Goal: Task Accomplishment & Management: Use online tool/utility

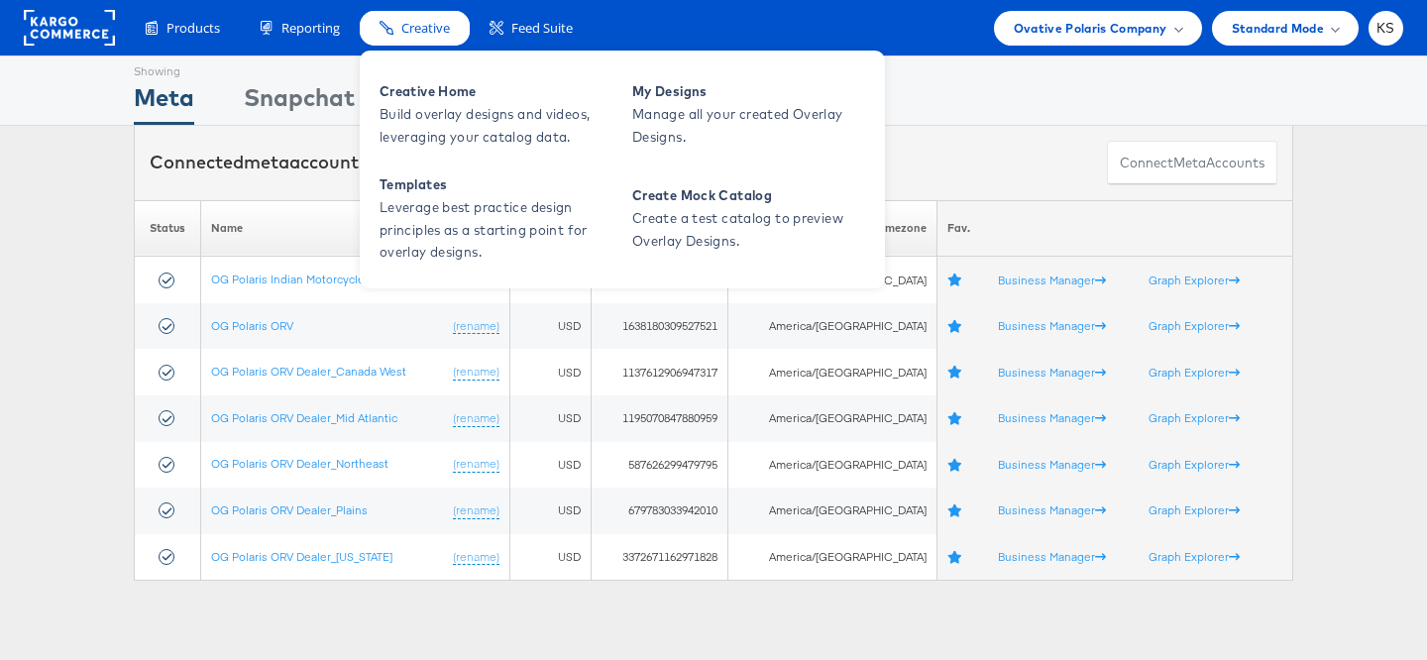
click at [405, 43] on div "Creative" at bounding box center [415, 28] width 110 height 35
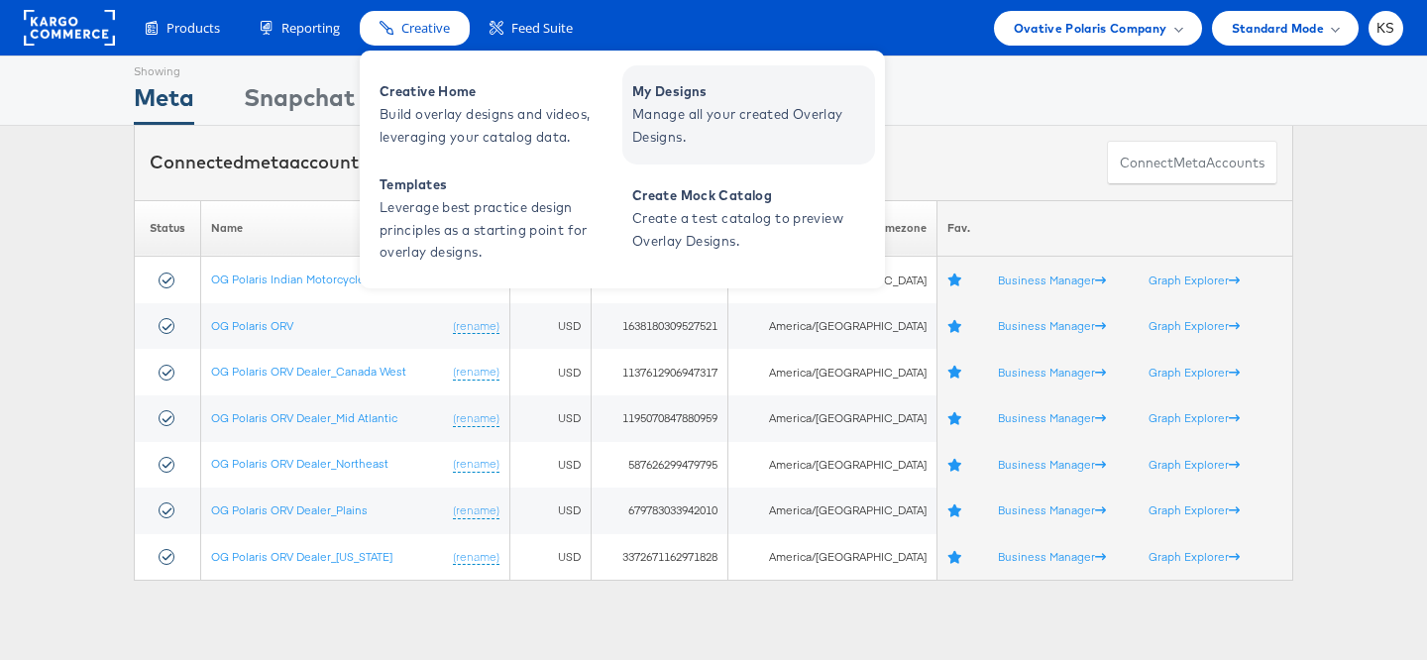
click at [634, 103] on span "Manage all your created Overlay Designs." at bounding box center [751, 126] width 238 height 46
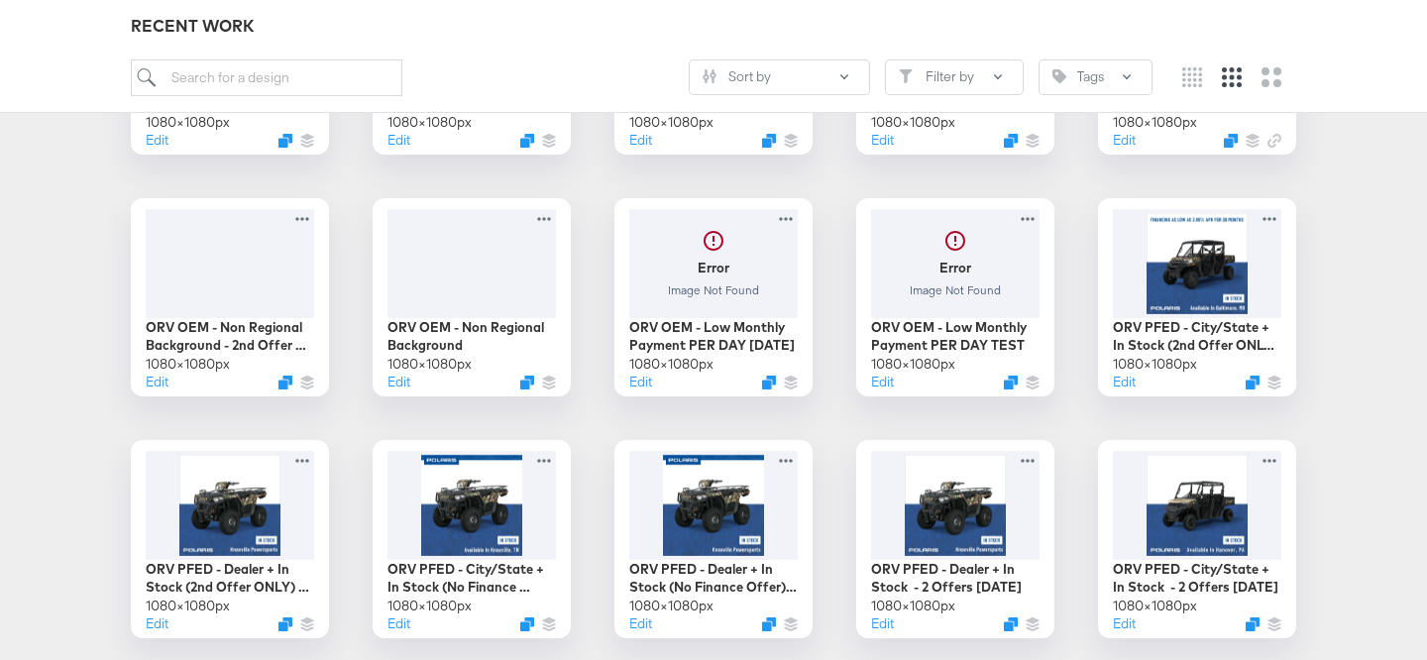
scroll to position [820, 0]
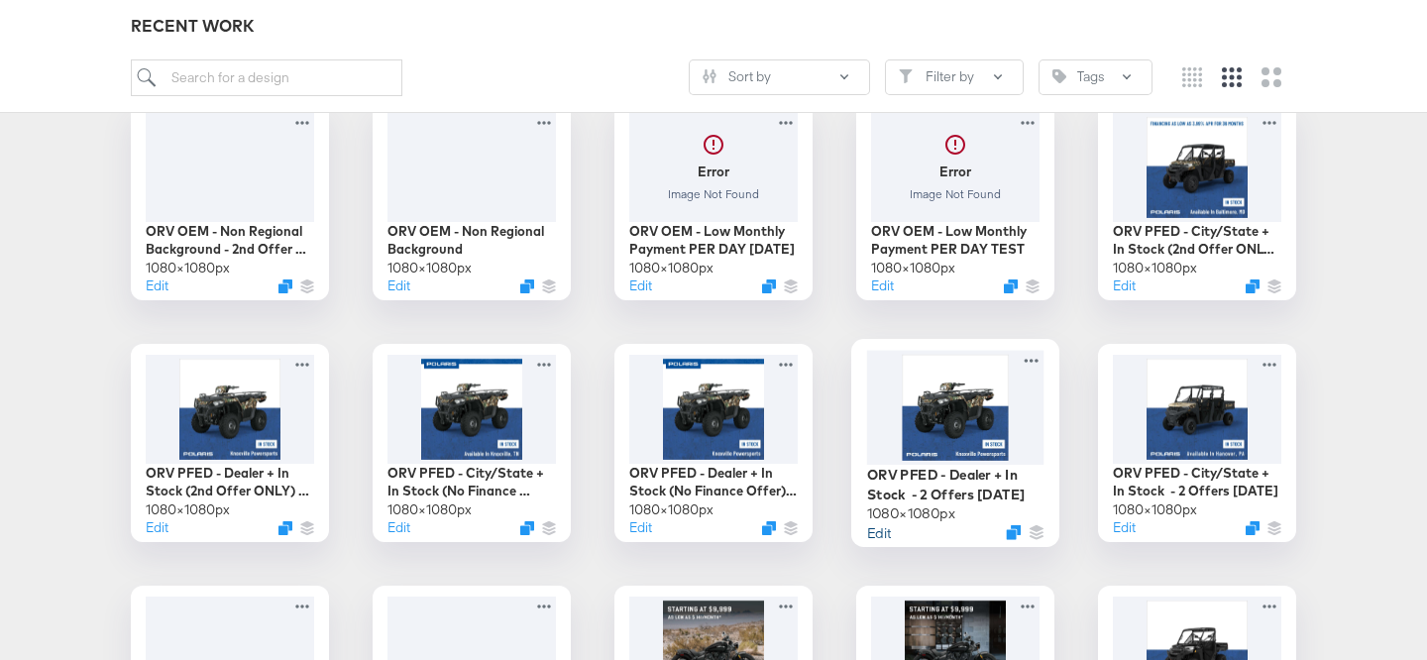
click at [878, 531] on button "Edit" at bounding box center [879, 531] width 24 height 19
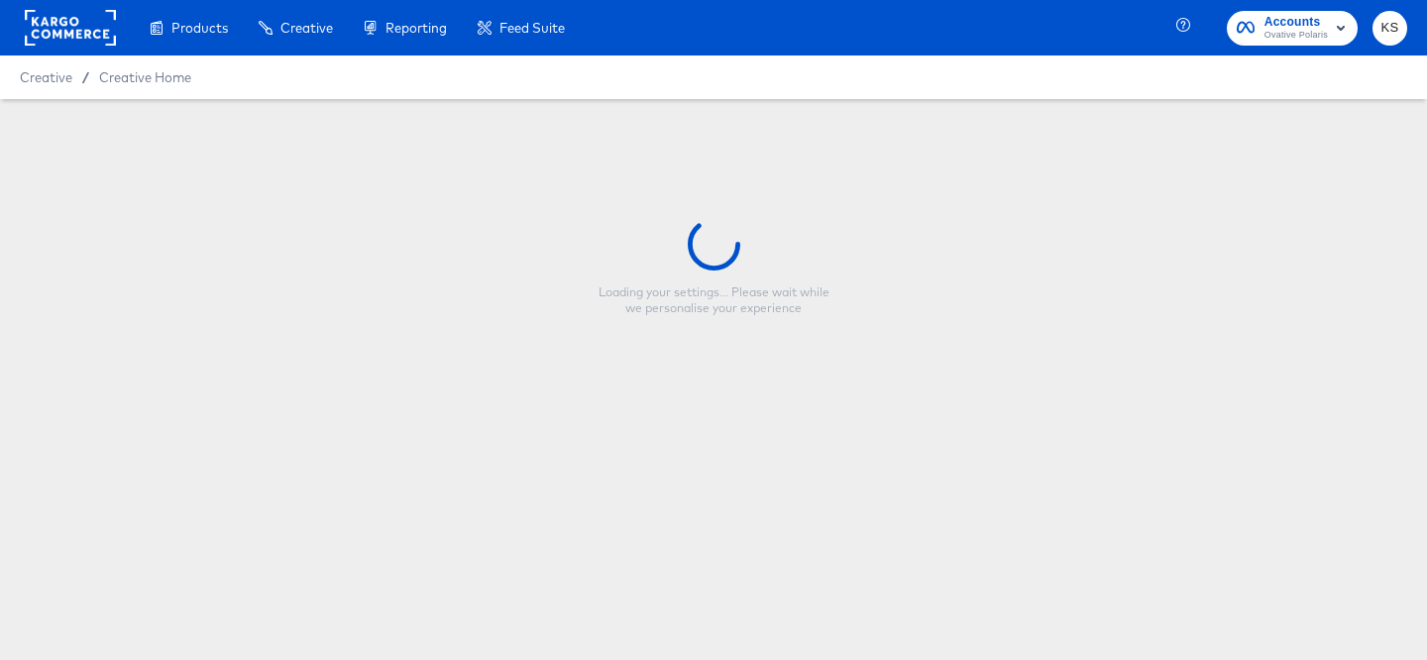
type input "ORV PFED - Dealer + In Stock - 2 Offers [DATE]"
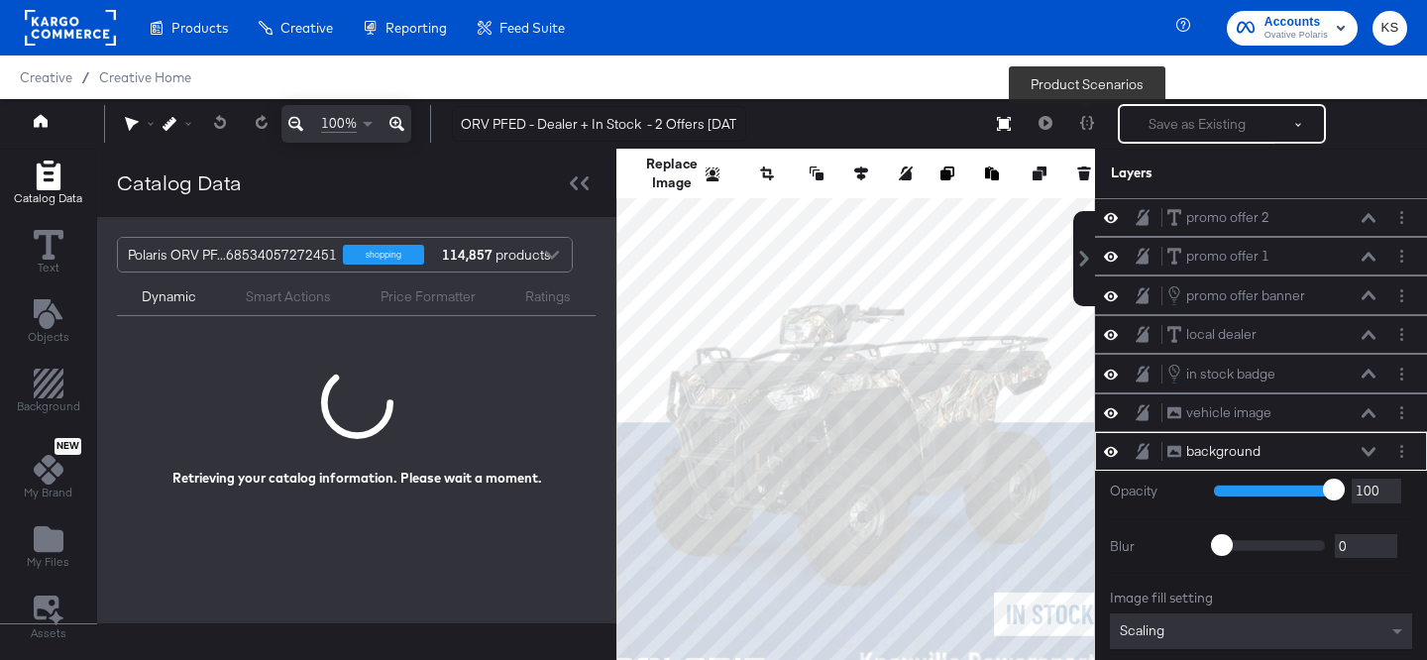
click at [1092, 123] on div at bounding box center [1088, 124] width 42 height 40
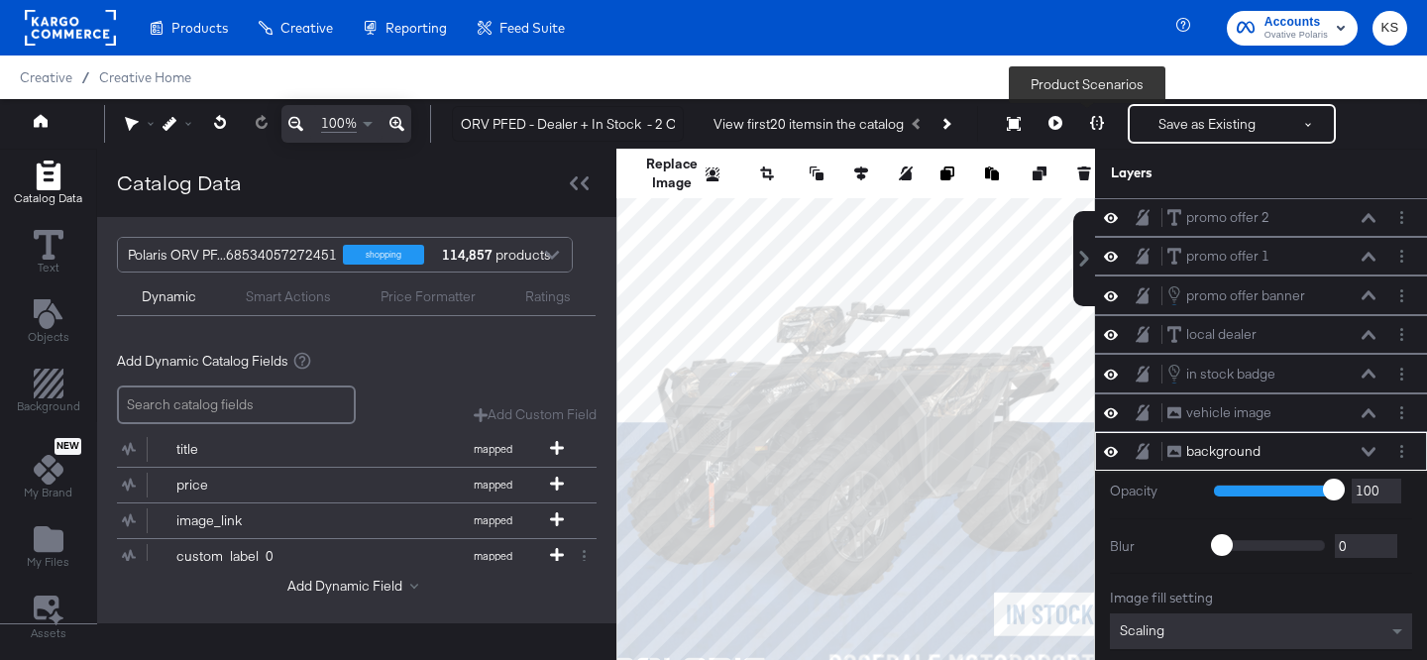
click at [1092, 123] on icon at bounding box center [1097, 123] width 14 height 14
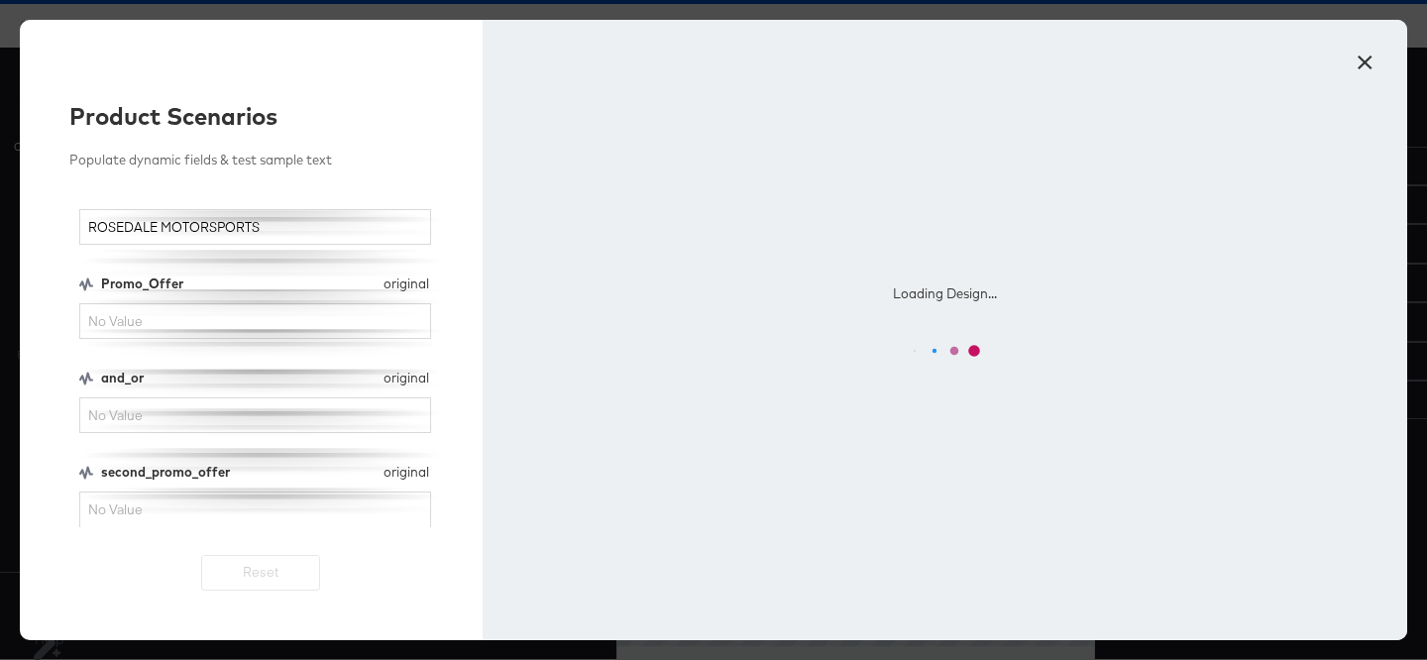
scroll to position [81, 0]
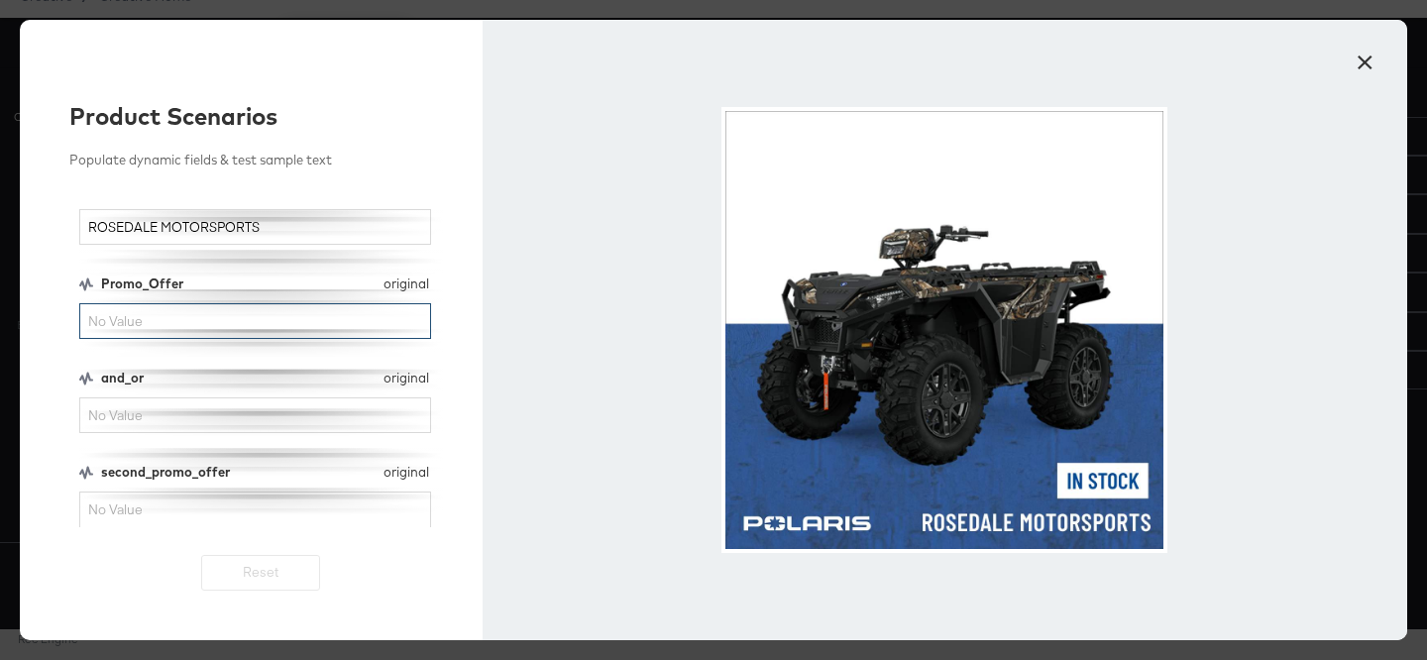
click at [337, 332] on input "Promo_Offer" at bounding box center [255, 321] width 352 height 37
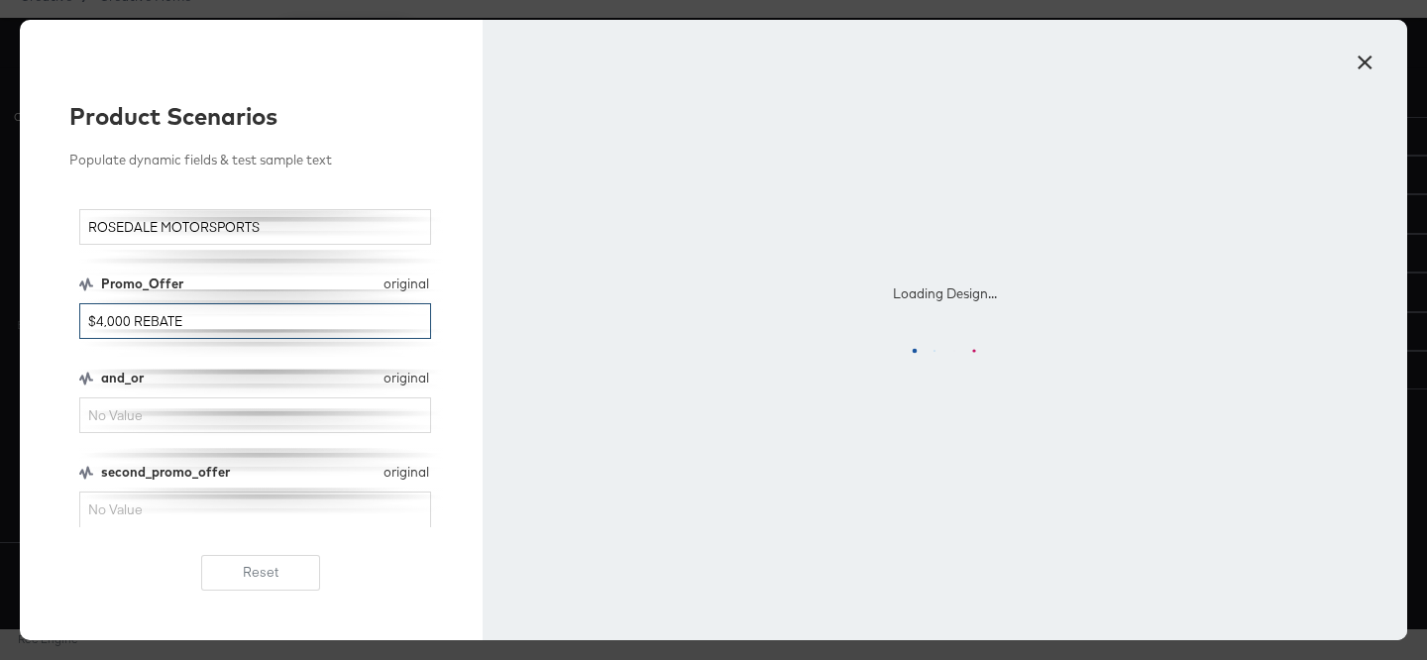
type input "$4,000 REBATE"
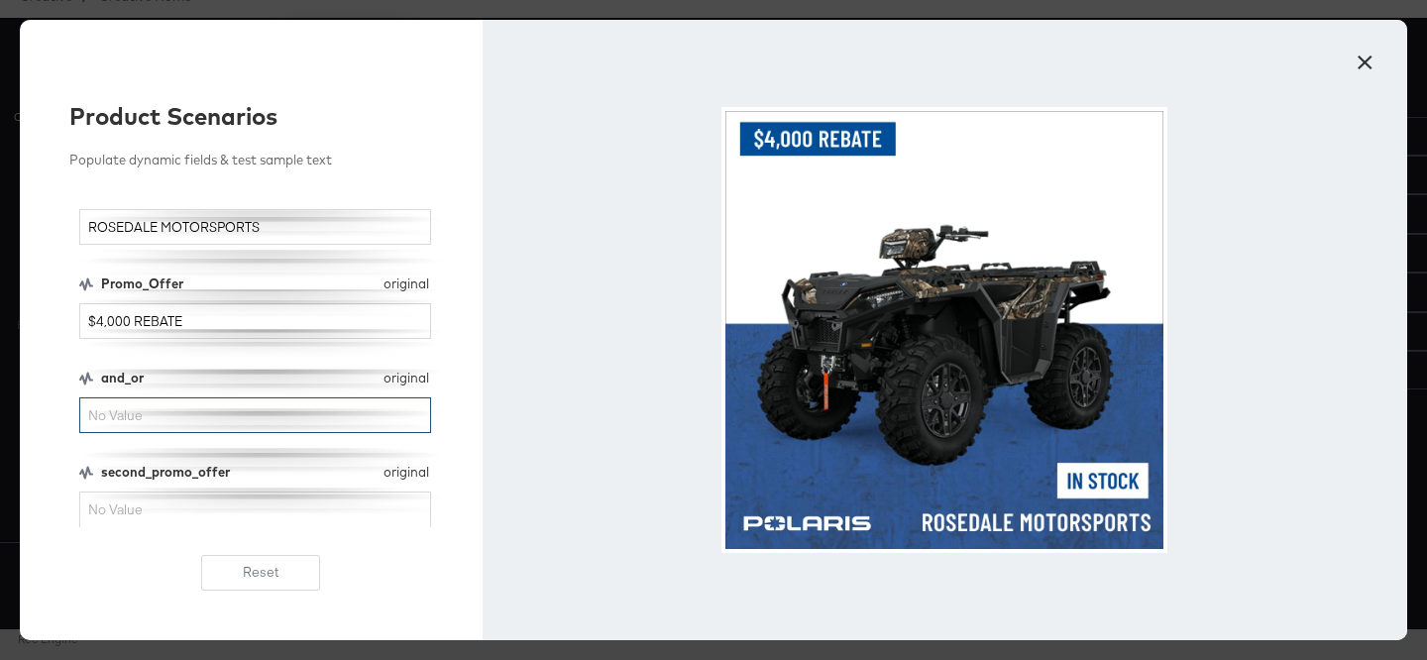
click at [158, 416] on input "and_or" at bounding box center [255, 415] width 352 height 37
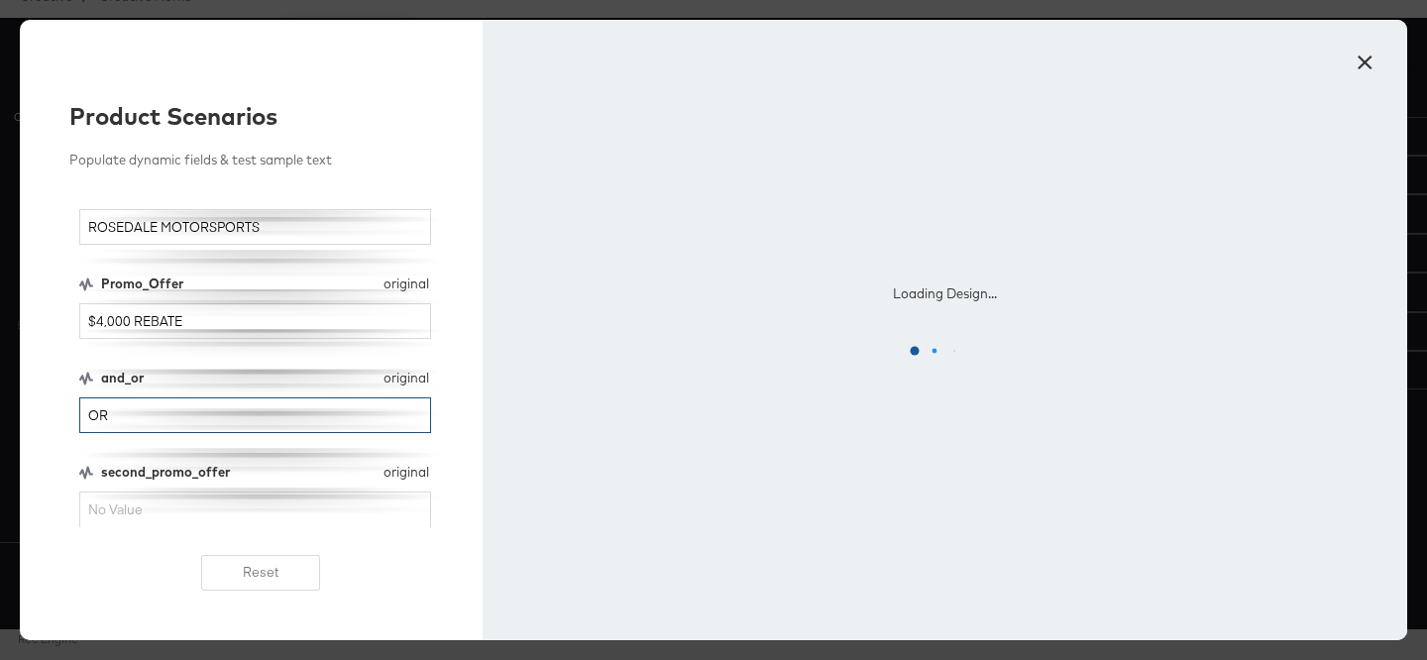
type input "OR"
click at [123, 517] on input "second_promo_offer" at bounding box center [255, 510] width 352 height 37
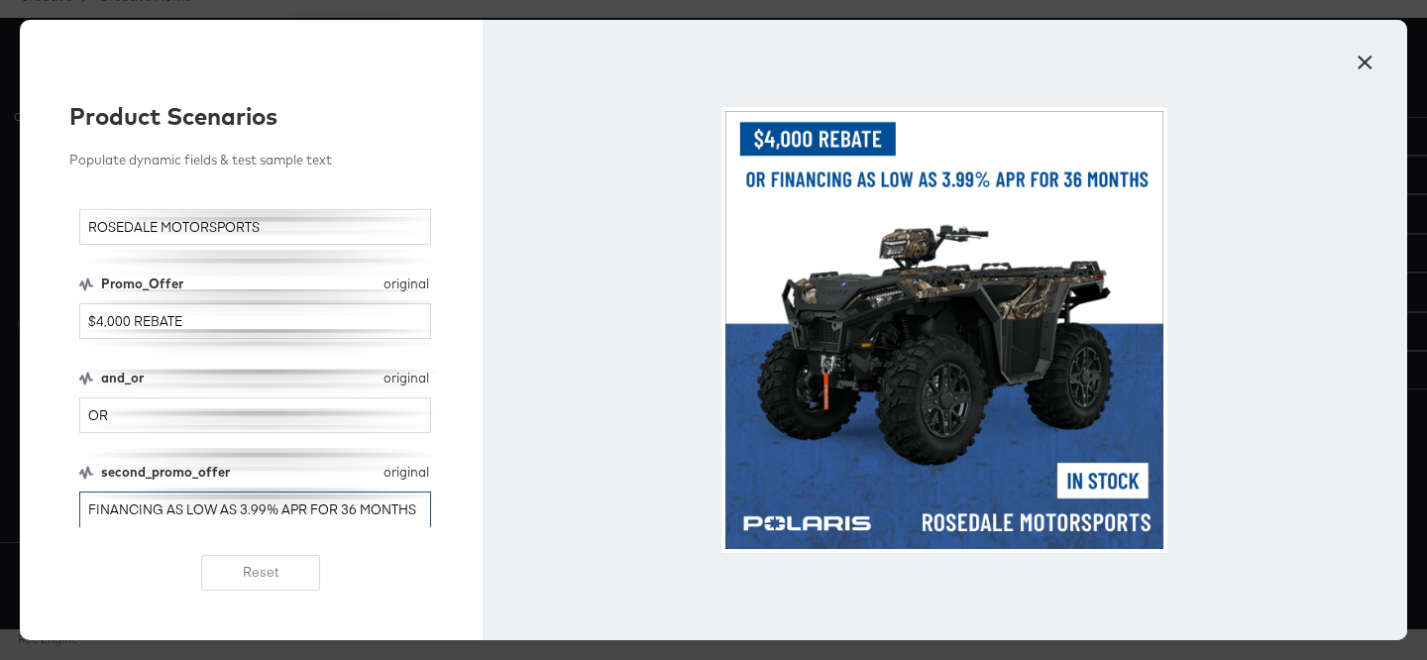
type input "FINANCING AS LOW AS 3.99% APR FOR 36 MONTHS"
click at [1362, 66] on button "×" at bounding box center [1365, 58] width 36 height 36
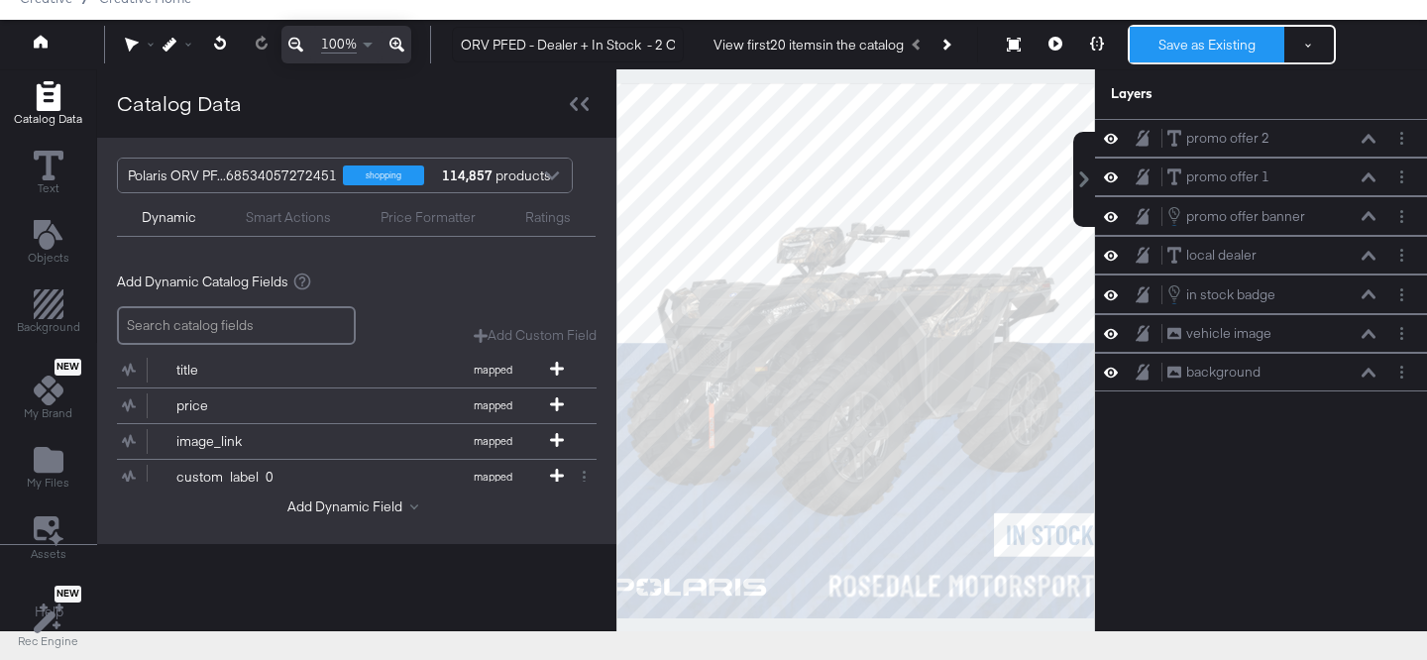
scroll to position [0, 0]
